Goal: Register for event/course

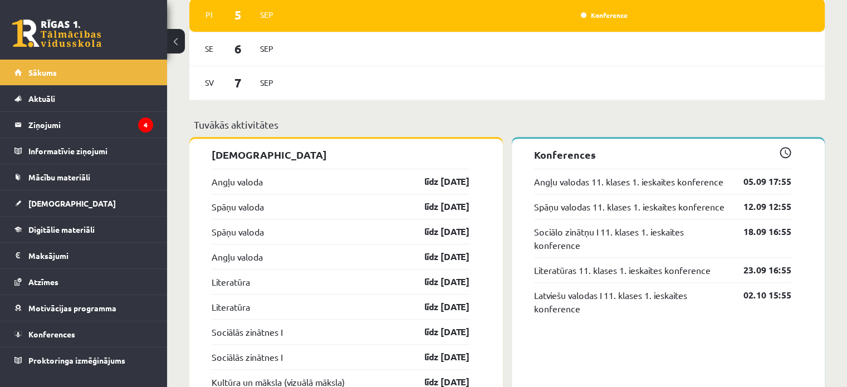
scroll to position [808, 0]
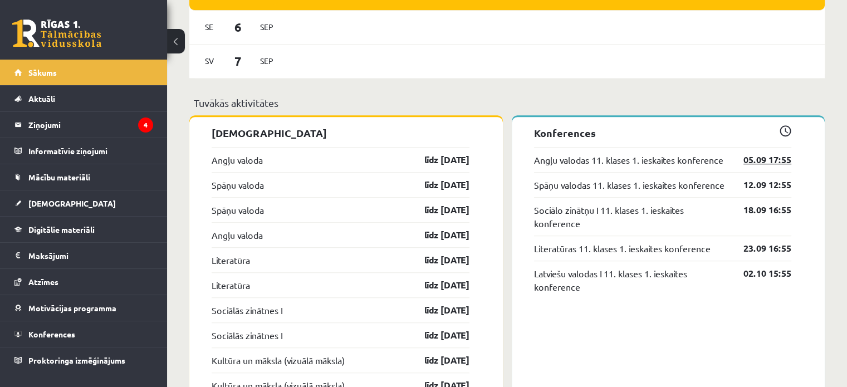
click at [768, 164] on link "05.09 17:55" at bounding box center [758, 159] width 65 height 13
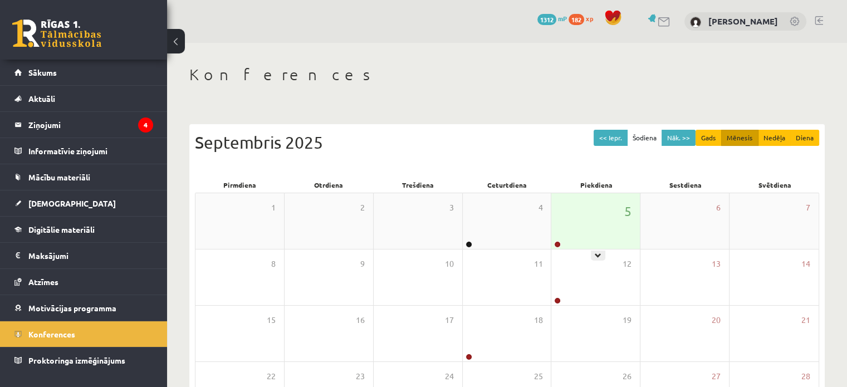
click at [587, 214] on div "5" at bounding box center [595, 221] width 88 height 56
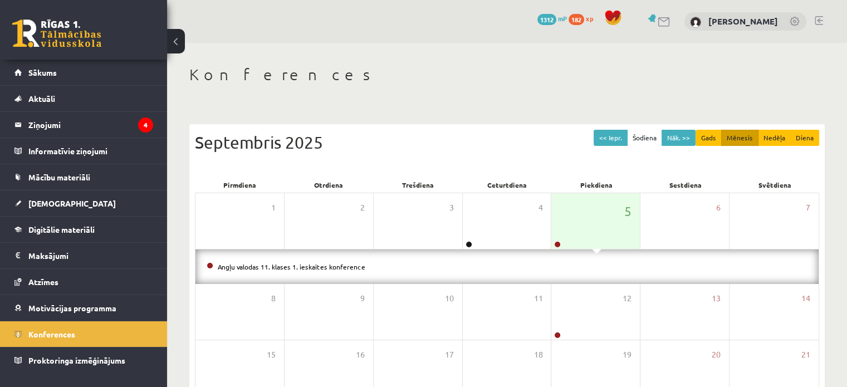
click at [514, 36] on div "0 Dāvanas 1312 mP 182 xp [PERSON_NAME]" at bounding box center [507, 21] width 680 height 43
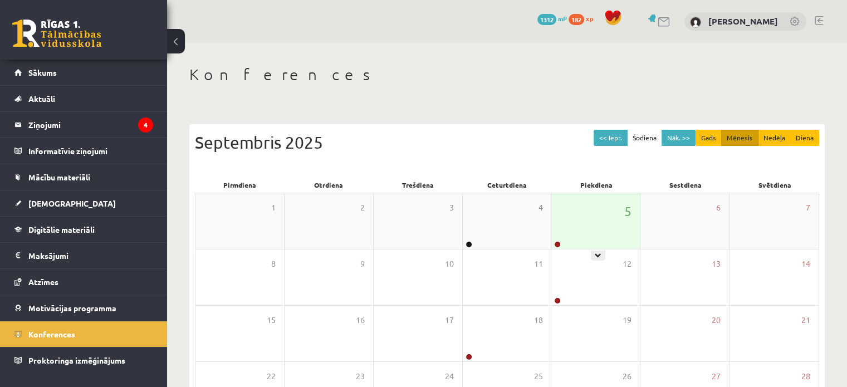
click at [575, 209] on div "5" at bounding box center [595, 221] width 88 height 56
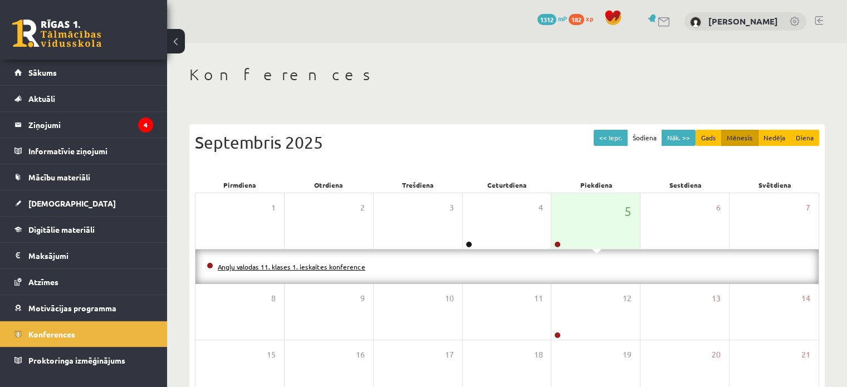
click at [351, 264] on link "Angļu valodas 11. klases 1. ieskaites konference" at bounding box center [291, 266] width 147 height 9
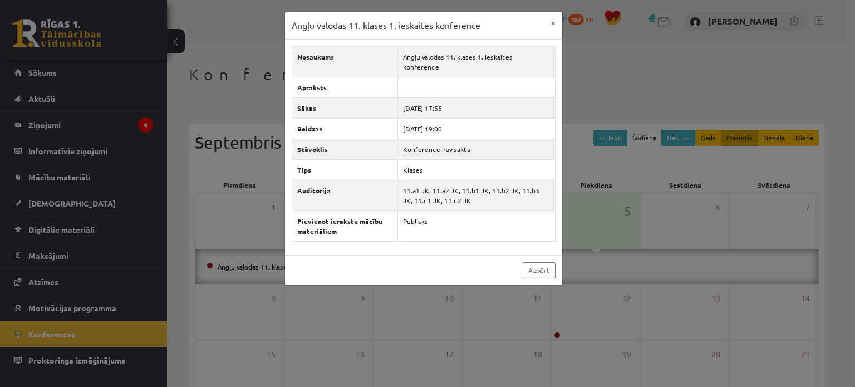
click at [243, 99] on div "Angļu valodas 11. klases 1. ieskaites konference × Nosaukums Angļu valodas 11. …" at bounding box center [427, 193] width 855 height 387
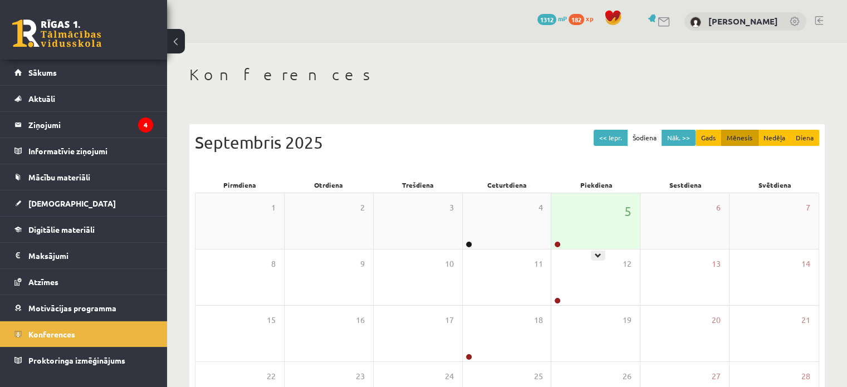
click at [559, 202] on div "5" at bounding box center [595, 221] width 88 height 56
click at [599, 236] on div "5" at bounding box center [595, 221] width 88 height 56
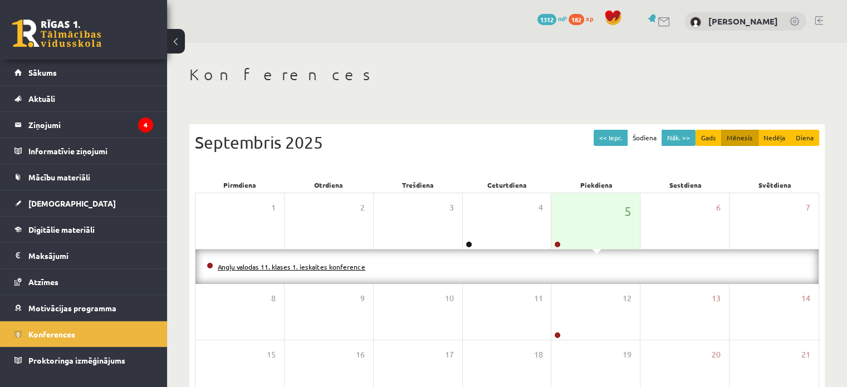
click at [340, 264] on link "Angļu valodas 11. klases 1. ieskaites konference" at bounding box center [291, 266] width 147 height 9
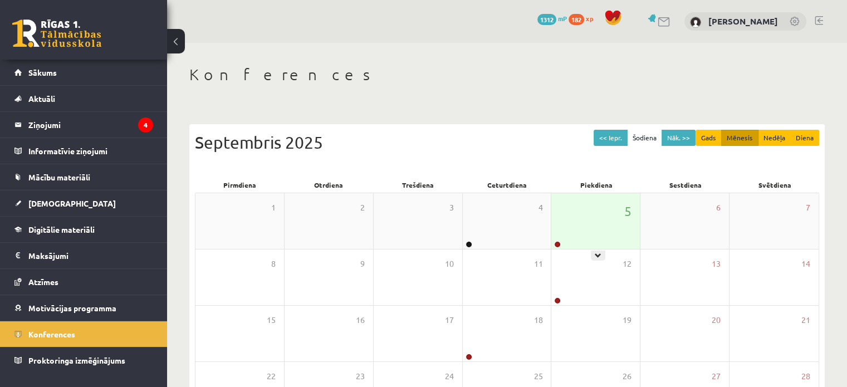
click at [572, 235] on div "5" at bounding box center [595, 221] width 88 height 56
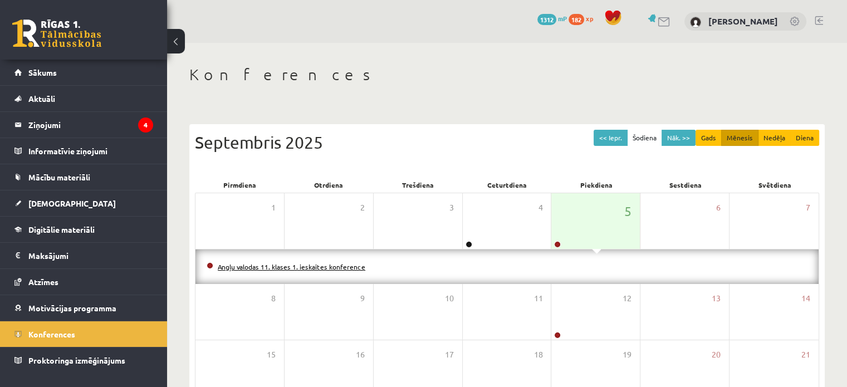
click at [341, 267] on link "Angļu valodas 11. klases 1. ieskaites konference" at bounding box center [291, 266] width 147 height 9
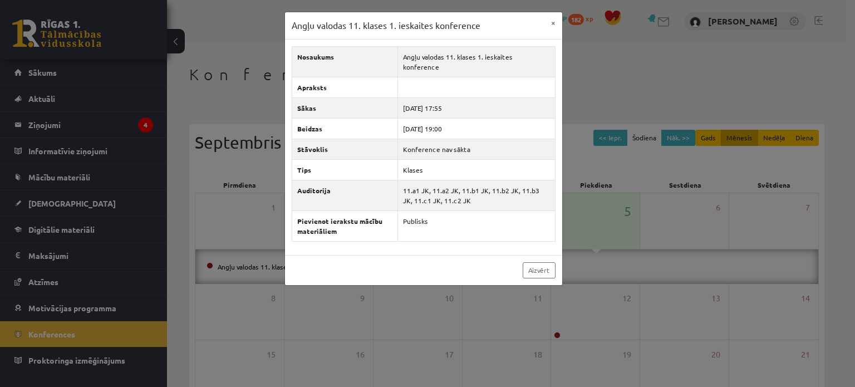
click at [230, 86] on div "Angļu valodas 11. klases 1. ieskaites konference × Nosaukums Angļu valodas 11. …" at bounding box center [427, 193] width 855 height 387
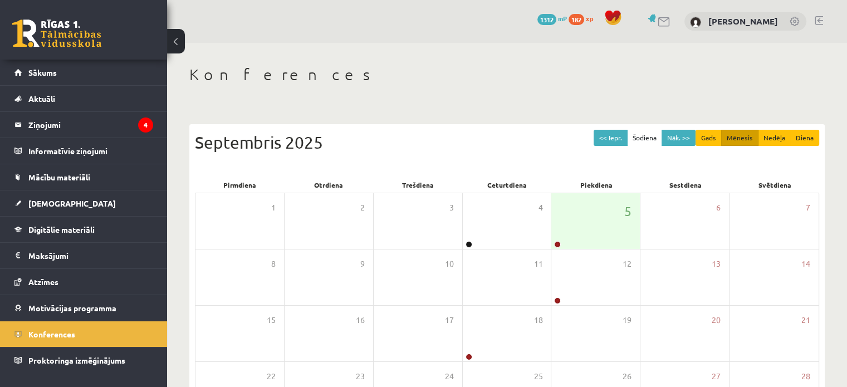
scroll to position [22, 0]
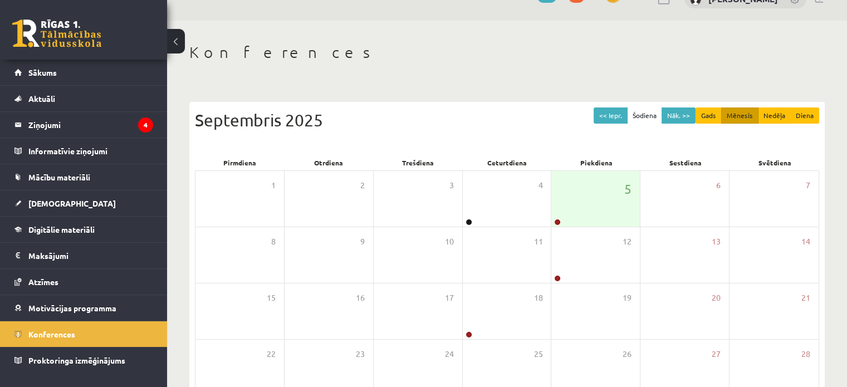
click at [230, 86] on div "Konferences << Iepr. Šodiena Nāk. >> Gads Mēnesis Nedēļa Diena Septembris 2025 …" at bounding box center [507, 265] width 680 height 489
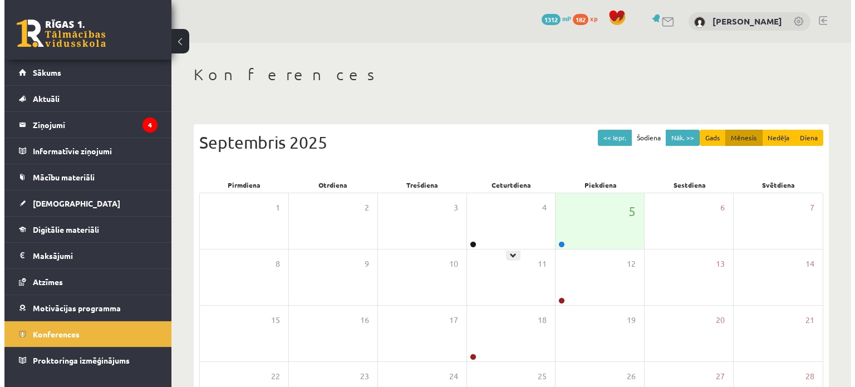
scroll to position [20, 0]
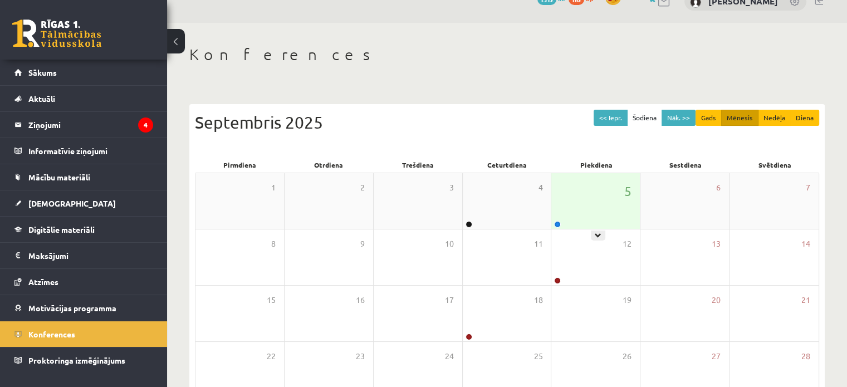
click at [574, 217] on div "5" at bounding box center [595, 201] width 88 height 56
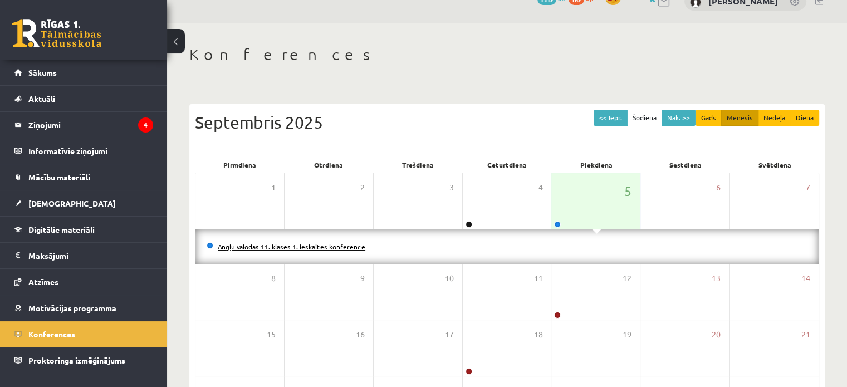
click at [339, 242] on link "Angļu valodas 11. klases 1. ieskaites konference" at bounding box center [291, 246] width 147 height 9
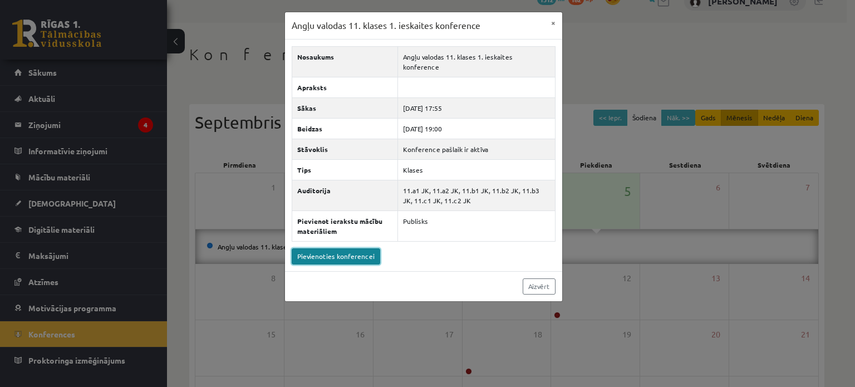
click at [354, 248] on link "Pievienoties konferencei" at bounding box center [336, 256] width 88 height 16
